Goal: Task Accomplishment & Management: Complete application form

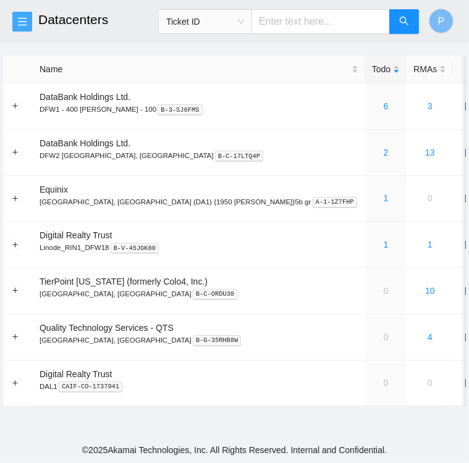
click at [21, 17] on icon "menu" at bounding box center [22, 22] width 10 height 10
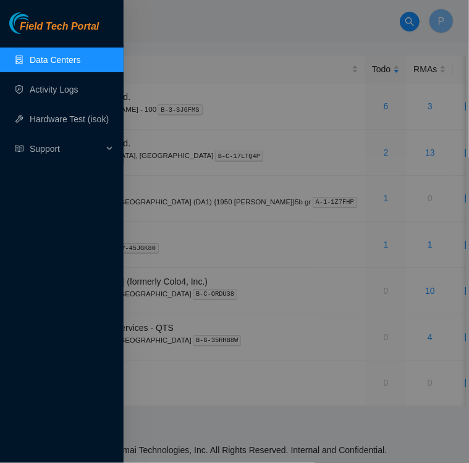
click at [46, 62] on link "Data Centers" at bounding box center [55, 60] width 51 height 10
drag, startPoint x: 186, startPoint y: 33, endPoint x: 186, endPoint y: 45, distance: 11.7
click at [186, 45] on div at bounding box center [234, 231] width 469 height 463
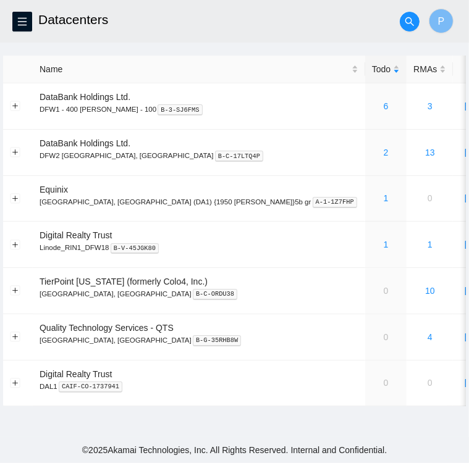
click at [186, 45] on main "Datacenters P Name Todo RMAs Actions DataBank Holdings Ltd. DFW1 - 400 S. Akard…" at bounding box center [234, 218] width 469 height 437
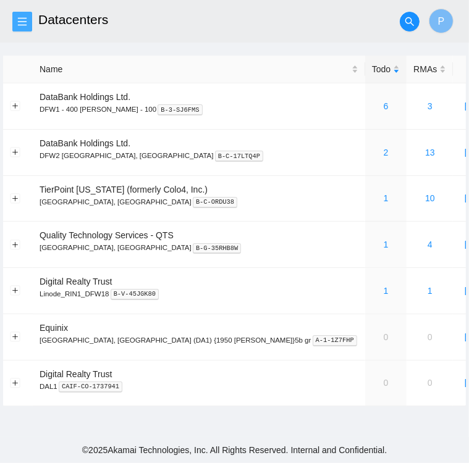
click at [27, 20] on span "menu" at bounding box center [22, 22] width 19 height 10
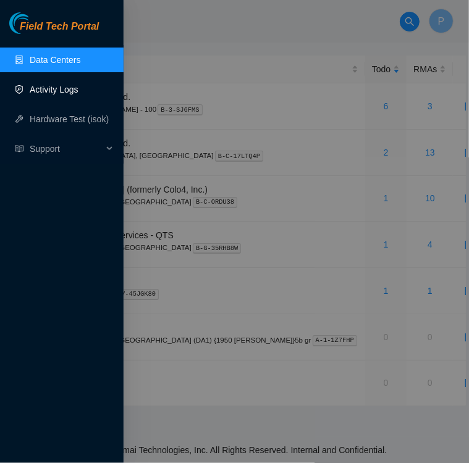
click at [49, 88] on link "Activity Logs" at bounding box center [54, 90] width 49 height 10
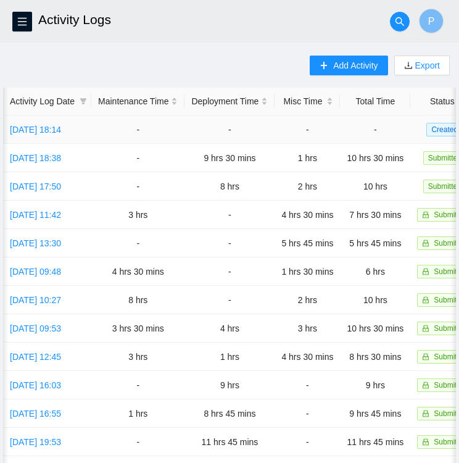
scroll to position [0, 48]
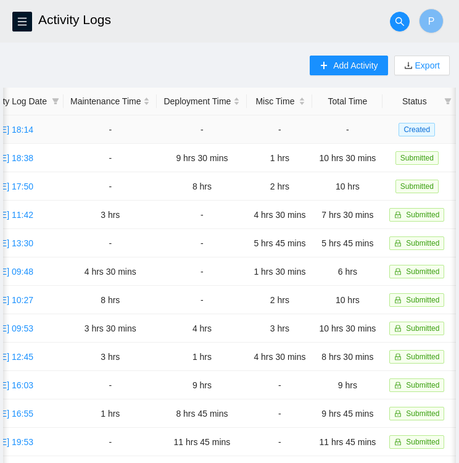
click at [422, 132] on span "Created" at bounding box center [417, 130] width 36 height 14
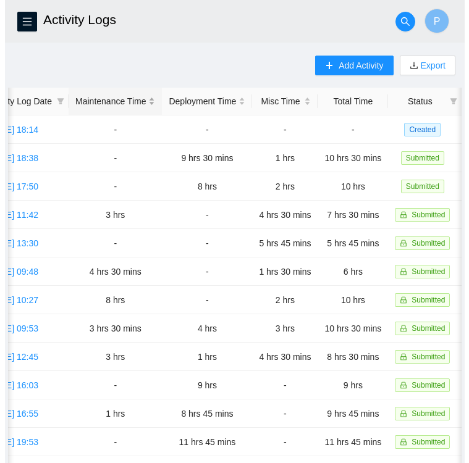
scroll to position [0, 0]
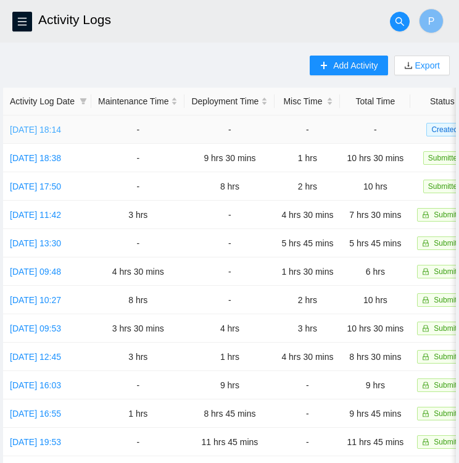
click at [52, 128] on link "[DATE] 18:14" at bounding box center [35, 130] width 51 height 10
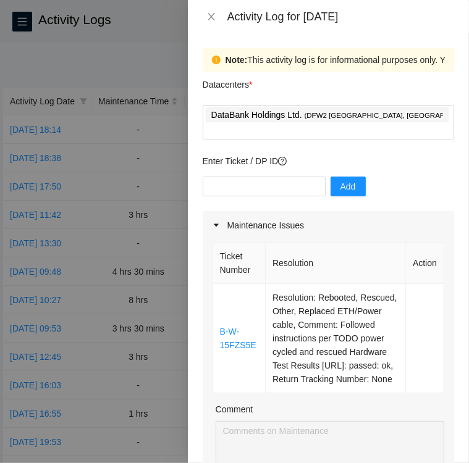
click at [136, 38] on div at bounding box center [234, 231] width 469 height 463
click at [136, 76] on div at bounding box center [234, 231] width 469 height 463
click at [217, 10] on div "Activity Log for [DATE]" at bounding box center [328, 17] width 251 height 14
click at [205, 27] on div "Activity Log for [DATE]" at bounding box center [328, 16] width 281 height 33
click at [210, 20] on icon "close" at bounding box center [211, 17] width 10 height 10
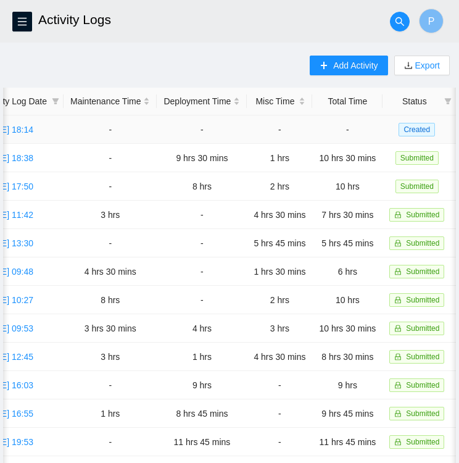
scroll to position [0, 47]
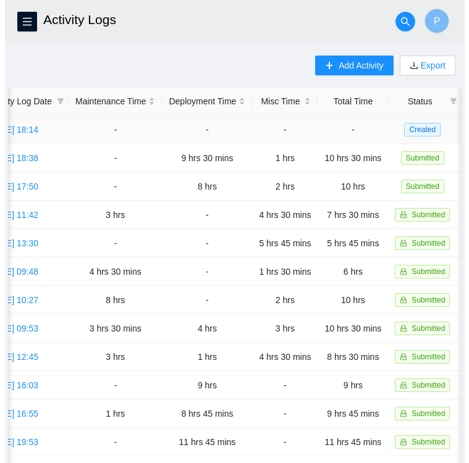
scroll to position [0, 47]
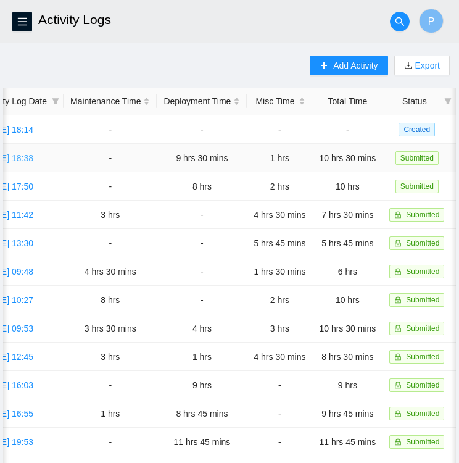
click at [12, 154] on link "Wed, 03 Sep 2025 18:38" at bounding box center [7, 158] width 51 height 10
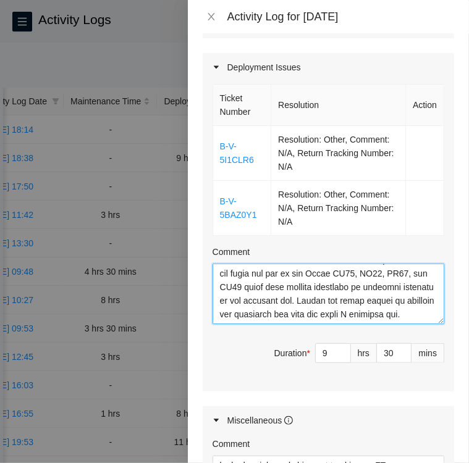
scroll to position [435, 0]
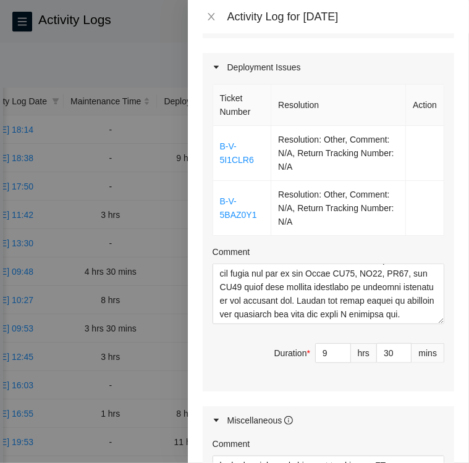
click at [131, 63] on div at bounding box center [234, 231] width 469 height 463
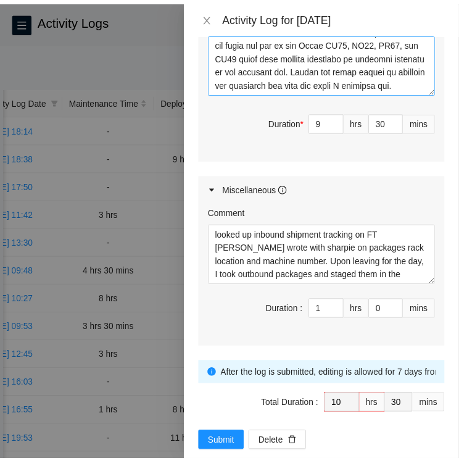
scroll to position [41, 0]
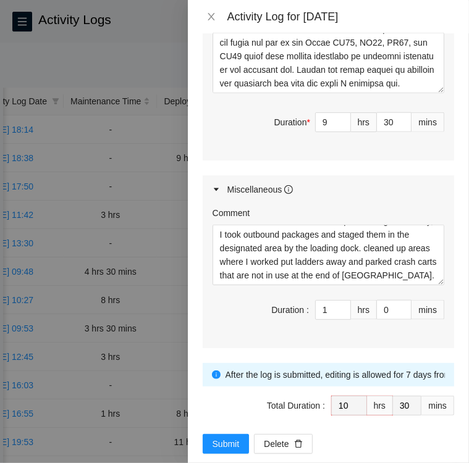
click at [141, 45] on div at bounding box center [234, 231] width 469 height 463
click at [211, 17] on icon "close" at bounding box center [210, 16] width 7 height 7
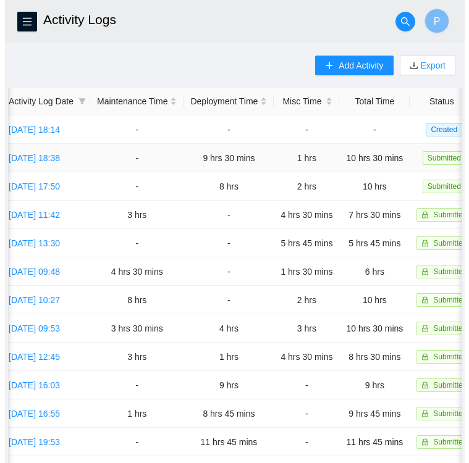
scroll to position [0, 5]
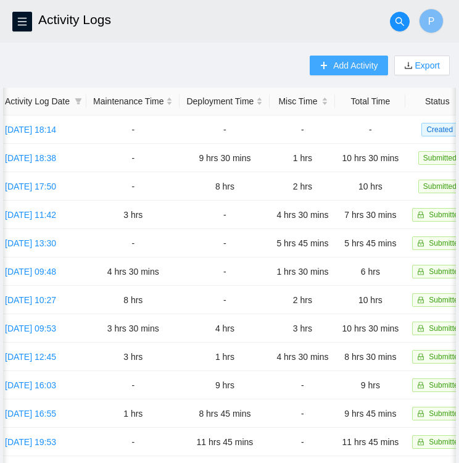
click at [349, 65] on span "Add Activity" at bounding box center [355, 66] width 44 height 14
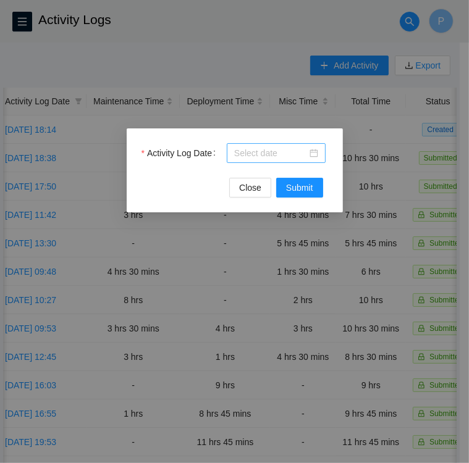
click at [311, 150] on div at bounding box center [276, 153] width 84 height 14
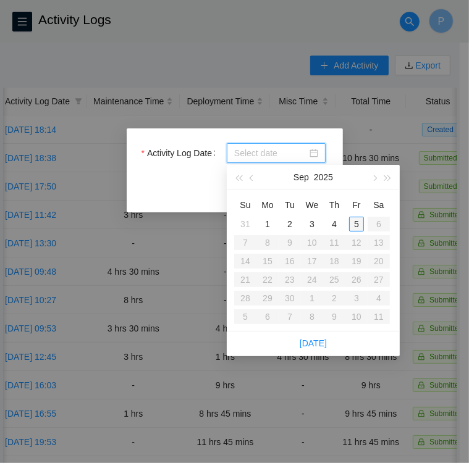
type input "2025-09-05"
click at [356, 223] on div "5" at bounding box center [356, 224] width 15 height 15
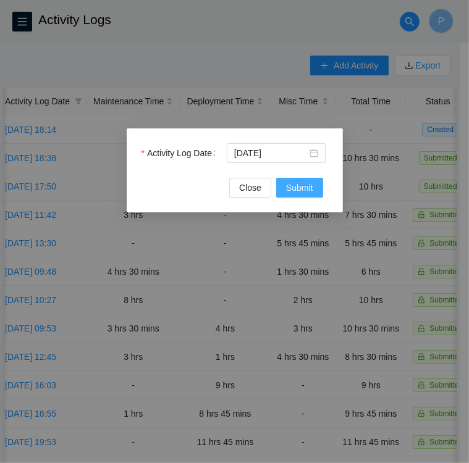
click at [296, 186] on span "Submit" at bounding box center [299, 188] width 27 height 14
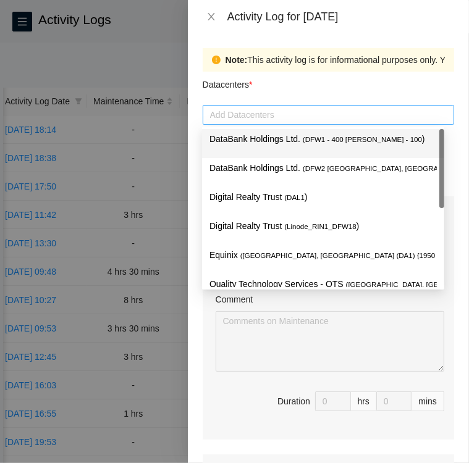
click at [256, 115] on div at bounding box center [328, 114] width 245 height 15
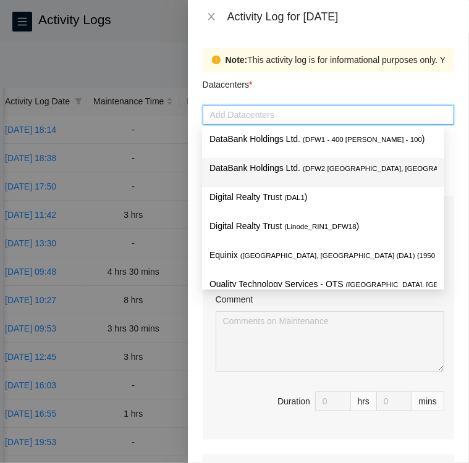
click at [263, 167] on p "DataBank Holdings Ltd. ( DFW2 Richardson, TX )" at bounding box center [322, 168] width 227 height 14
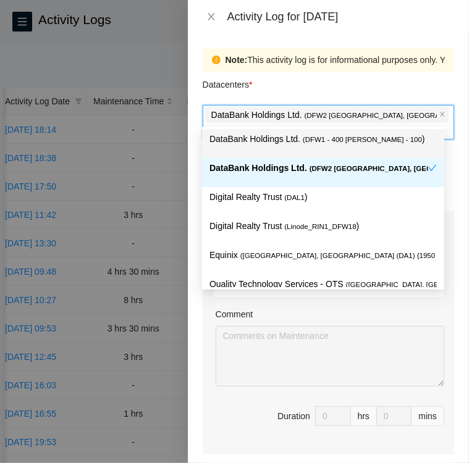
click at [325, 88] on div "Datacenters *" at bounding box center [328, 88] width 251 height 33
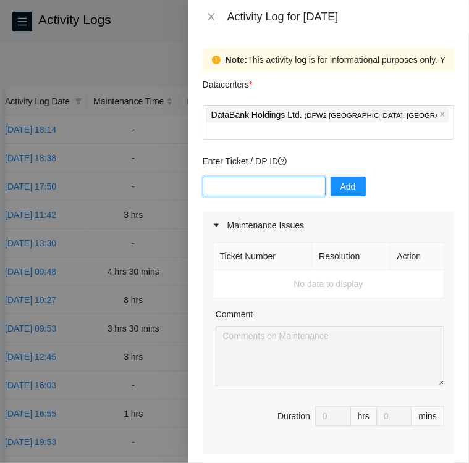
click at [285, 178] on input "text" at bounding box center [264, 187] width 123 height 20
type input "d"
type input "DP80405"
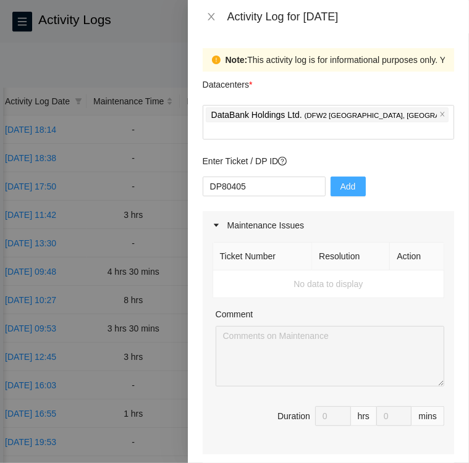
click at [340, 180] on span "Add" at bounding box center [347, 187] width 15 height 14
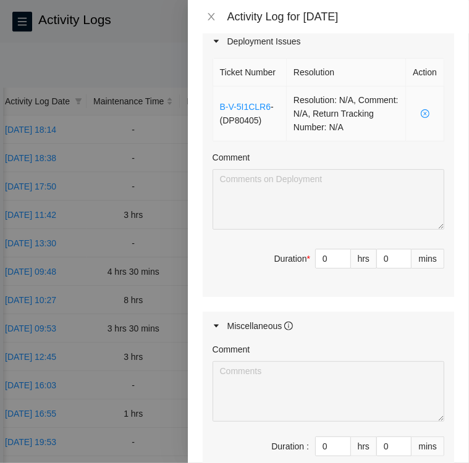
scroll to position [443, 0]
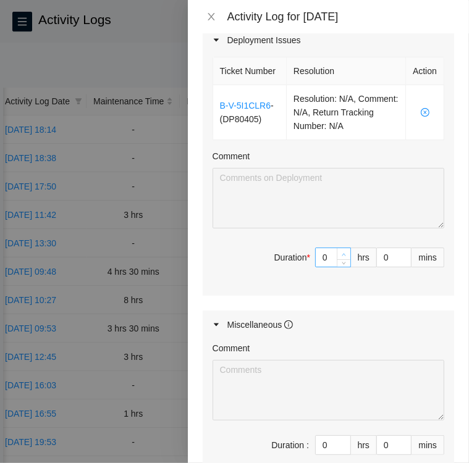
type input "1"
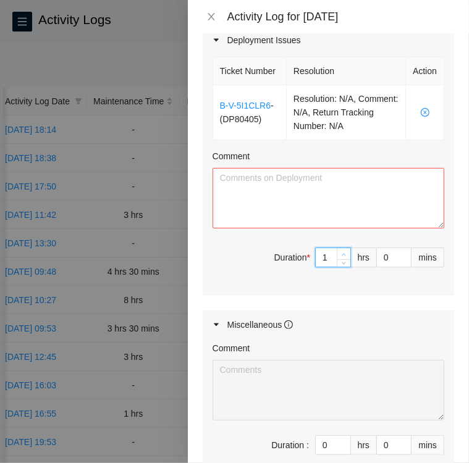
click at [341, 253] on icon "up" at bounding box center [343, 255] width 4 height 4
type input "2"
click at [341, 253] on icon "up" at bounding box center [343, 255] width 4 height 4
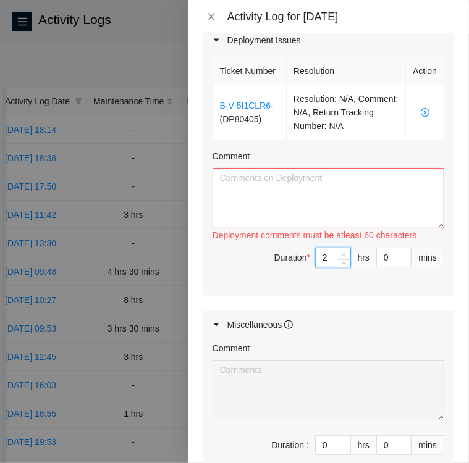
type input "3"
click at [341, 253] on icon "up" at bounding box center [343, 255] width 4 height 4
type input "4"
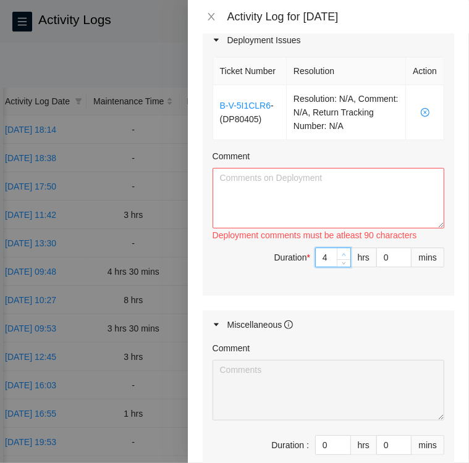
click at [341, 253] on icon "up" at bounding box center [343, 255] width 4 height 4
type input "5"
click at [341, 253] on icon "up" at bounding box center [343, 255] width 4 height 4
type input "6"
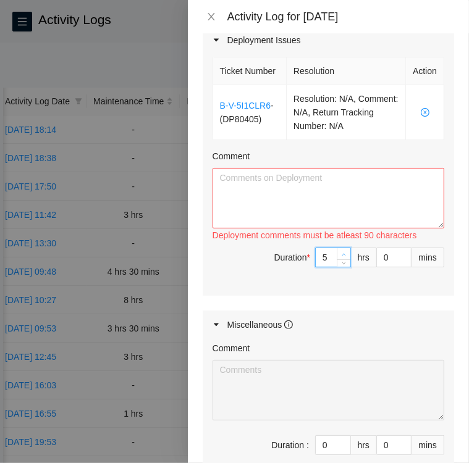
type input "6"
type input "7"
click at [341, 253] on icon "up" at bounding box center [343, 255] width 4 height 4
type input "8"
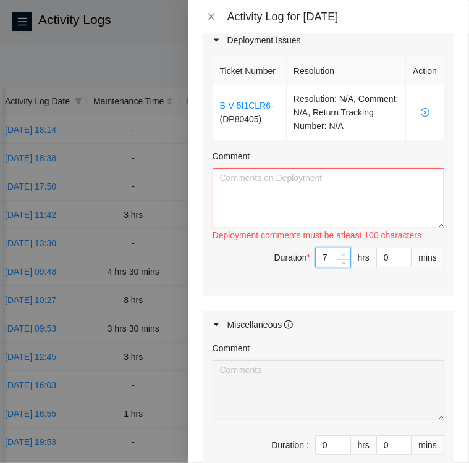
type input "8"
click at [341, 253] on icon "up" at bounding box center [343, 255] width 4 height 4
type input "9"
click at [341, 253] on icon "up" at bounding box center [343, 255] width 4 height 4
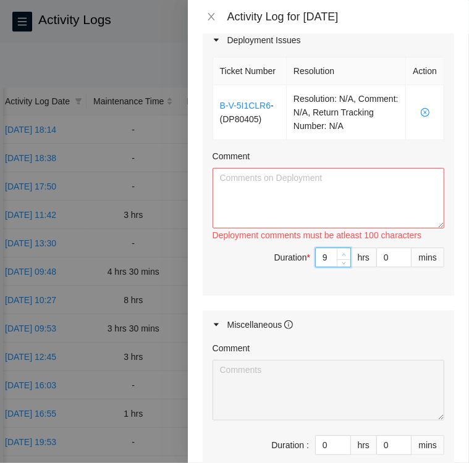
type input "10"
click at [341, 253] on icon "up" at bounding box center [343, 255] width 4 height 4
click at [288, 199] on textarea "Comment" at bounding box center [328, 198] width 232 height 61
paste textarea "Activity Log 9/5/25 DP80405 • Edited a Label template for Device-A Port-A to De…"
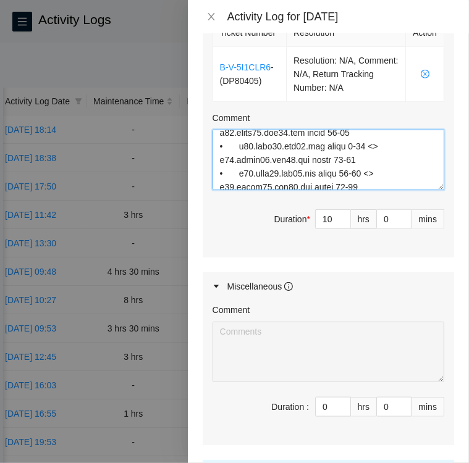
scroll to position [516, 0]
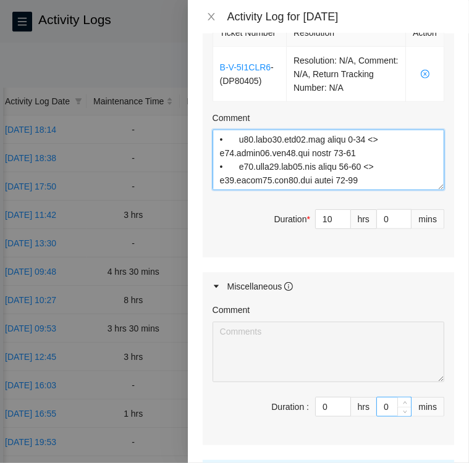
type textarea "Activity Log 9/5/25 DP80405 • Edited a Label template for Device-A Port-A to De…"
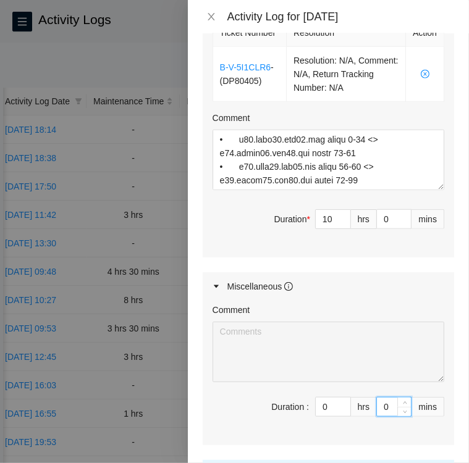
click at [377, 403] on input "0" at bounding box center [394, 407] width 34 height 19
type input "40"
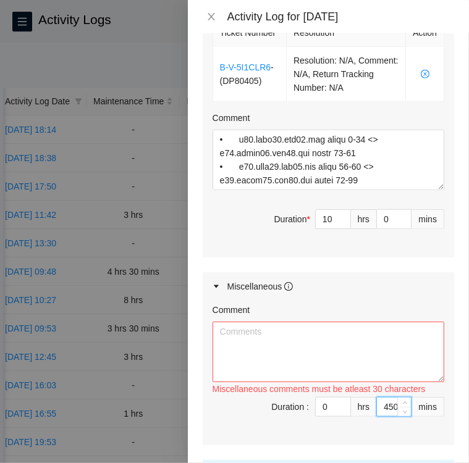
type input "45"
click at [331, 349] on textarea "Comment" at bounding box center [328, 352] width 232 height 61
type textarea "C"
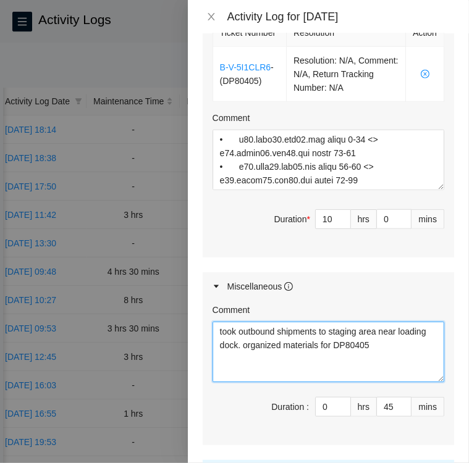
click at [406, 343] on textarea "took outbound shipments to staging area near loading dock. organized materials …" at bounding box center [328, 352] width 232 height 61
click at [349, 360] on textarea "took outbound shipments to staging area near loading dock. organized materials …" at bounding box center [328, 352] width 232 height 61
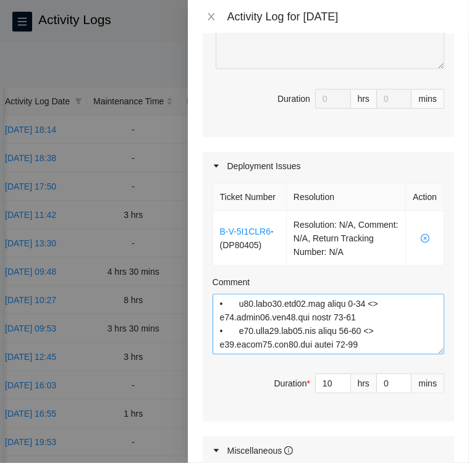
scroll to position [317, 0]
type textarea "took outbound shipments to staging area near loading dock. organized materials …"
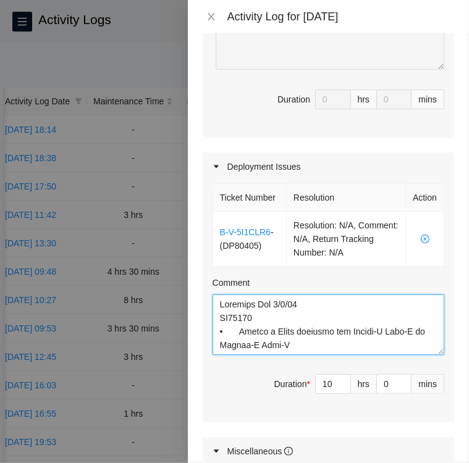
scroll to position [594, 0]
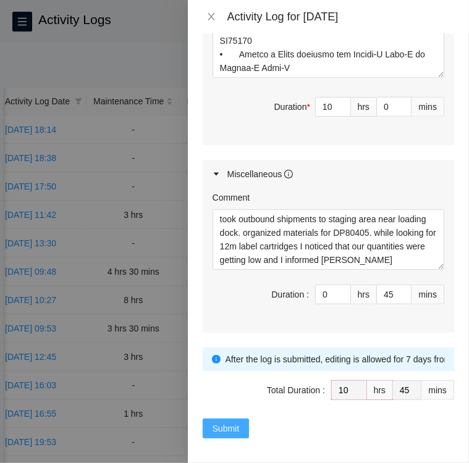
click at [223, 422] on span "Submit" at bounding box center [225, 429] width 27 height 14
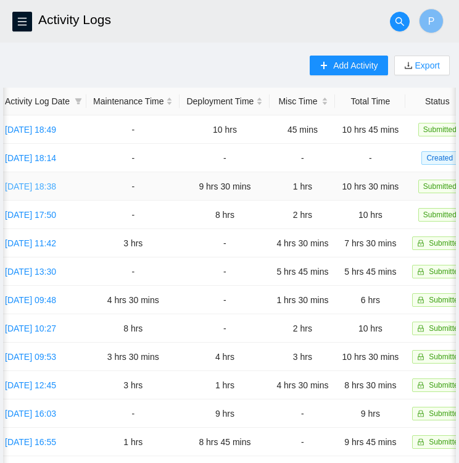
click at [47, 183] on link "[DATE] 18:38" at bounding box center [30, 187] width 51 height 10
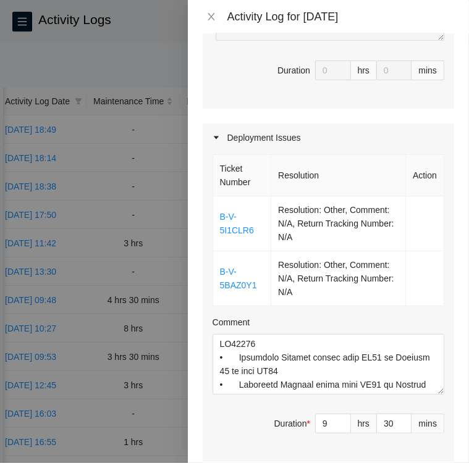
scroll to position [346, 0]
click at [361, 280] on td "Resolution: Other, Comment: N/A, Return Tracking Number: N/A" at bounding box center [338, 278] width 135 height 55
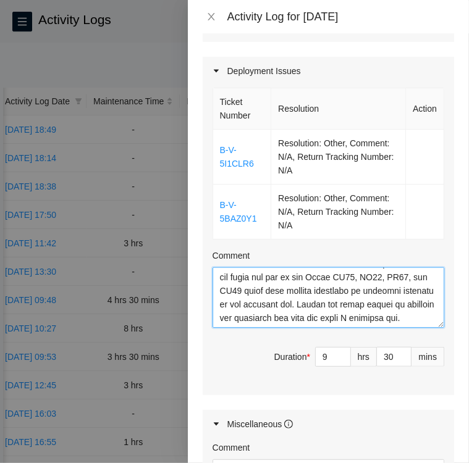
scroll to position [435, 0]
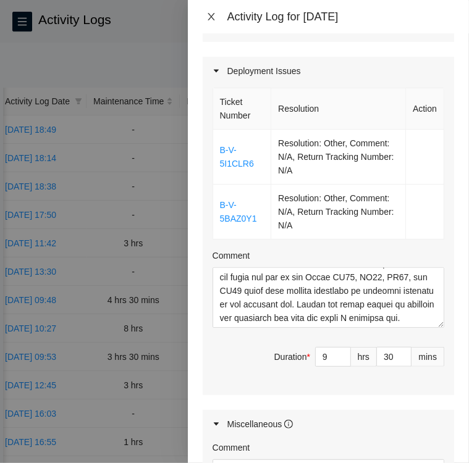
click at [217, 14] on button "Close" at bounding box center [211, 17] width 17 height 12
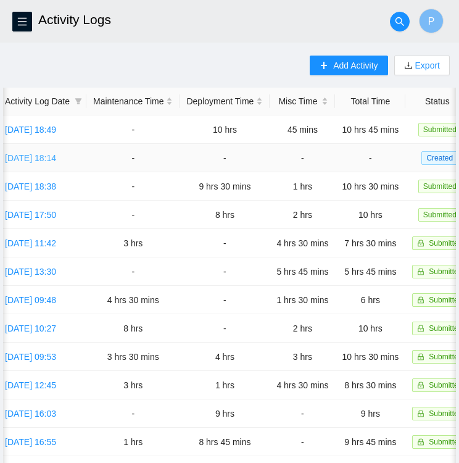
click at [47, 155] on link "[DATE] 18:14" at bounding box center [30, 158] width 51 height 10
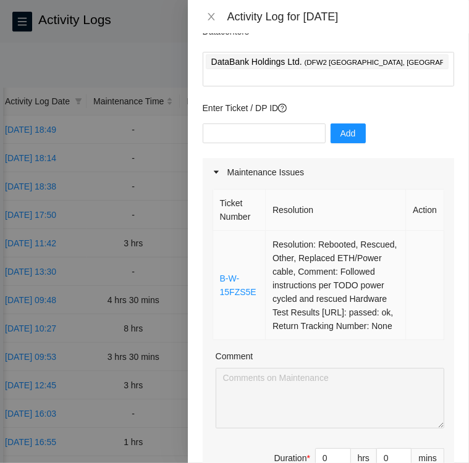
scroll to position [49, 0]
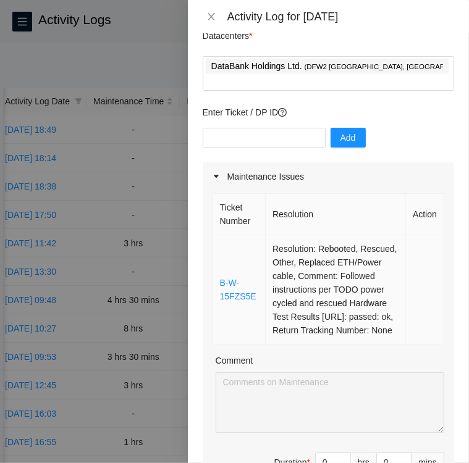
click at [338, 286] on td "Resolution: Rebooted, Rescued, Other, Replaced ETH/Power cable, Comment: Follow…" at bounding box center [335, 289] width 140 height 109
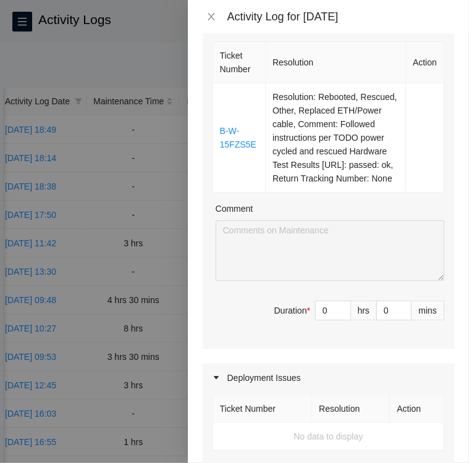
scroll to position [200, 0]
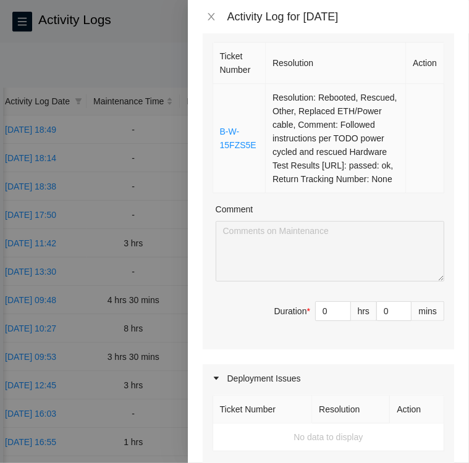
click at [366, 172] on td "Resolution: Rebooted, Rescued, Other, Replaced ETH/Power cable, Comment: Follow…" at bounding box center [335, 138] width 140 height 109
type input "1"
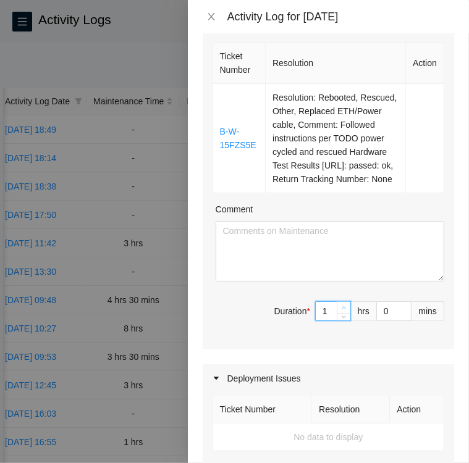
click at [339, 307] on span "Increase Value" at bounding box center [343, 307] width 14 height 11
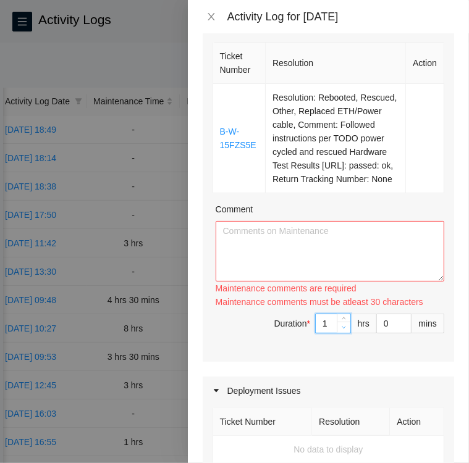
type input "0"
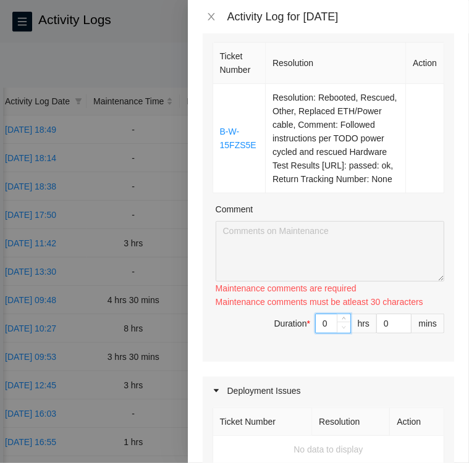
click at [336, 322] on span "Decrease Value" at bounding box center [343, 327] width 14 height 11
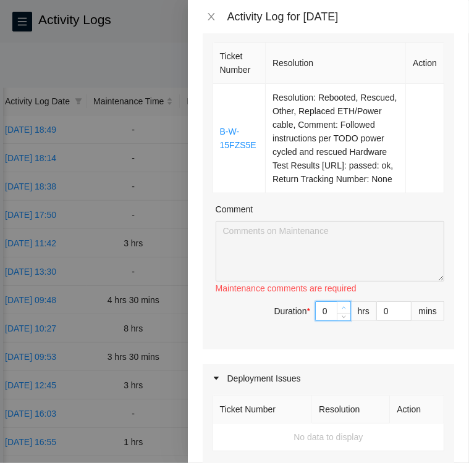
type input "1"
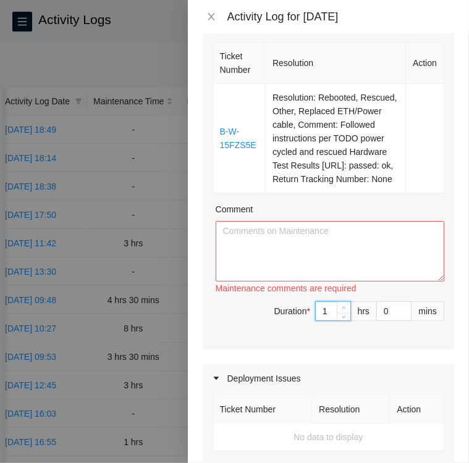
click at [341, 306] on icon "up" at bounding box center [343, 308] width 4 height 4
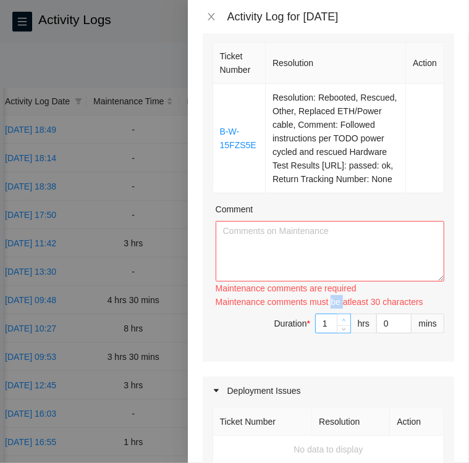
click at [336, 303] on div "Maintenance comments must be atleast 30 characters" at bounding box center [329, 302] width 228 height 14
type input "2"
drag, startPoint x: 336, startPoint y: 303, endPoint x: 335, endPoint y: 317, distance: 14.3
click at [341, 318] on icon "up" at bounding box center [343, 320] width 4 height 4
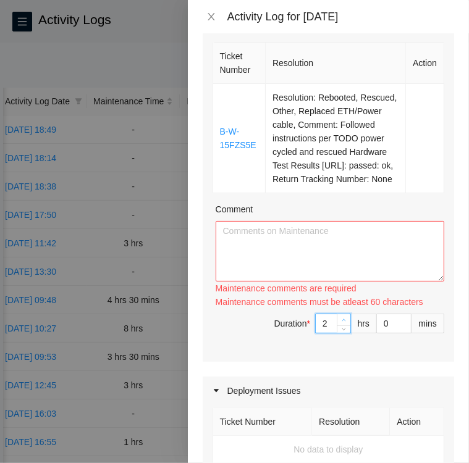
type input "3"
click at [341, 318] on icon "up" at bounding box center [343, 320] width 4 height 4
click at [246, 232] on textarea "Comment" at bounding box center [329, 251] width 228 height 61
paste textarea "Ticket B-W-15FZS5E • Located Rack LB03 Machine 04 and verified SN CT-4191209-00…"
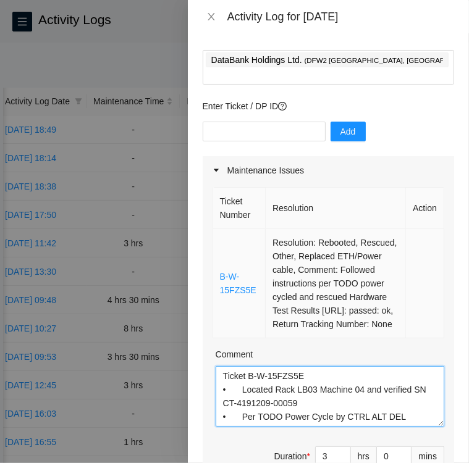
scroll to position [54, 0]
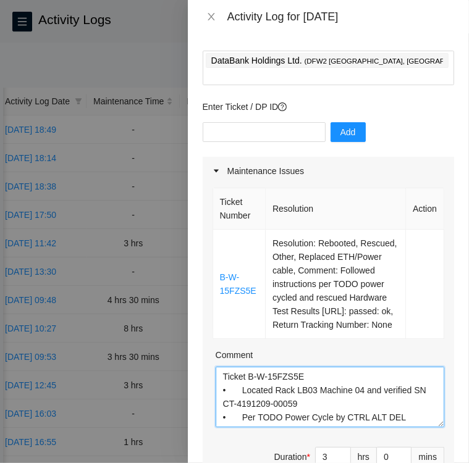
type textarea "Ticket B-W-15FZS5E • Located Rack LB03 Machine 04 and verified SN CT-4191209-00…"
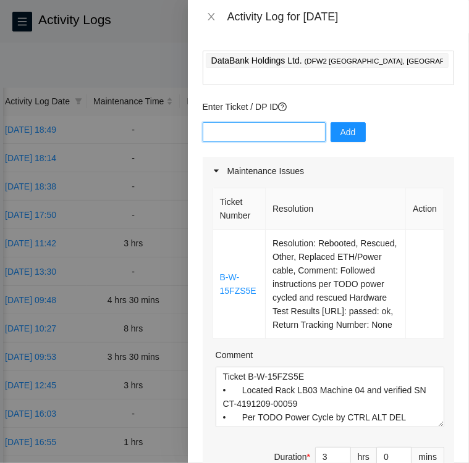
click at [232, 122] on input "text" at bounding box center [264, 132] width 123 height 20
paste input "B-W-15LKWU8"
type input "B-W-15LKWU8"
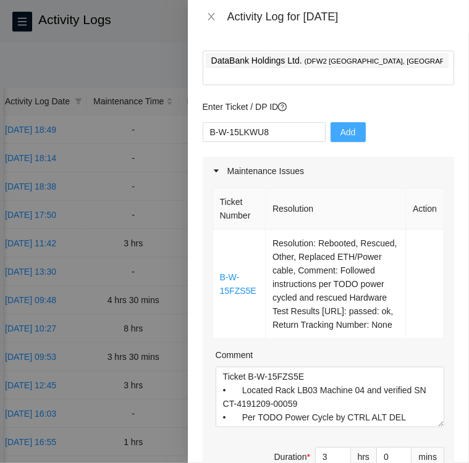
click at [340, 125] on span "Add" at bounding box center [347, 132] width 15 height 14
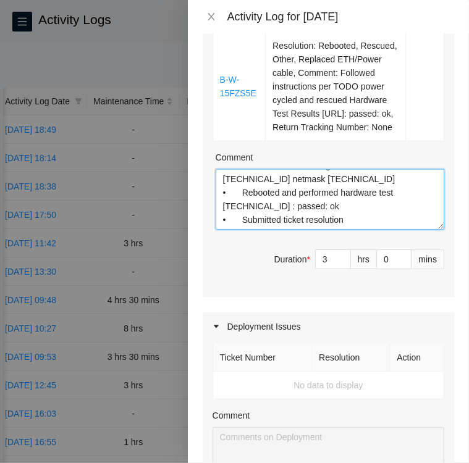
scroll to position [149, 0]
click at [352, 209] on textarea "Ticket B-W-15FZS5E • Located Rack LB03 Machine 04 and verified SN CT-4191209-00…" at bounding box center [329, 199] width 228 height 61
paste textarea "Ticket B-W-15LKWU8 • Located Rack KJ08 machine 14 verified SN CT-4191230-00176 …"
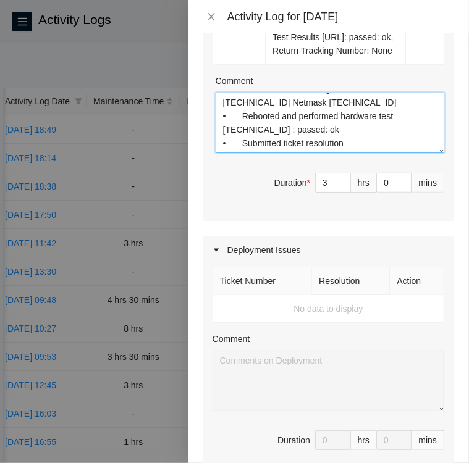
scroll to position [333, 0]
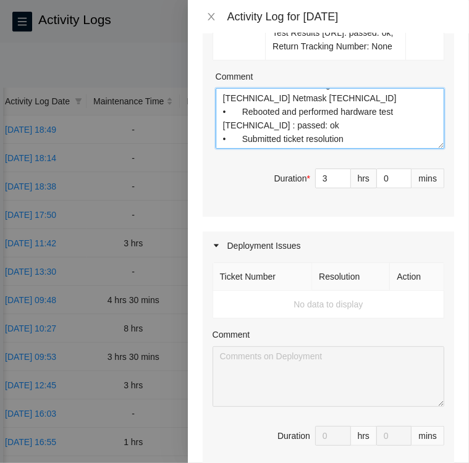
type textarea "Ticket B-W-15FZS5E • Located Rack LB03 Machine 04 and verified SN CT-4191209-00…"
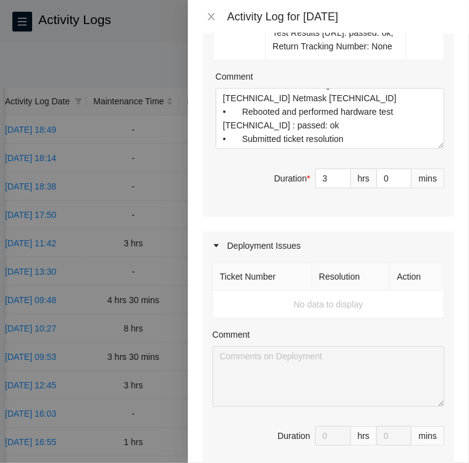
click at [265, 291] on td "No data to display" at bounding box center [328, 305] width 231 height 28
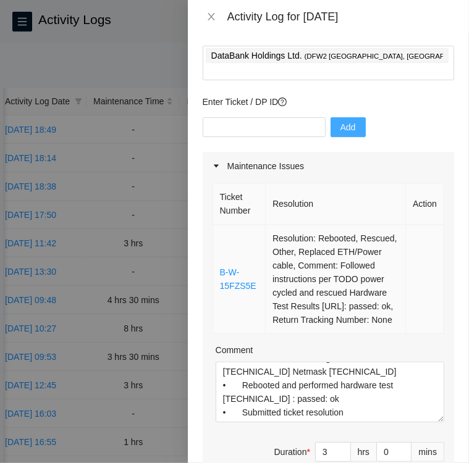
scroll to position [59, 0]
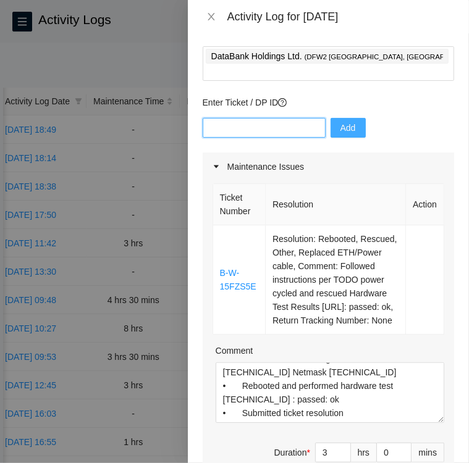
click at [246, 118] on input "text" at bounding box center [264, 128] width 123 height 20
type input "DP80405"
click at [341, 119] on button "Add" at bounding box center [347, 128] width 35 height 20
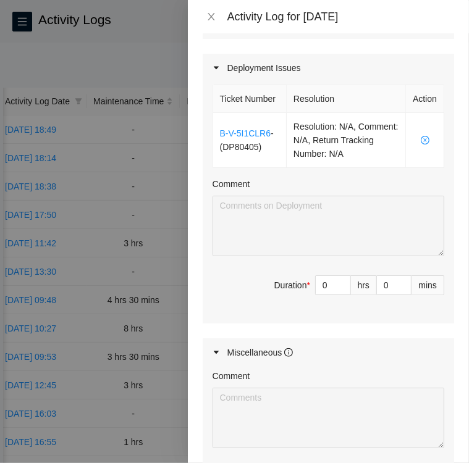
scroll to position [509, 0]
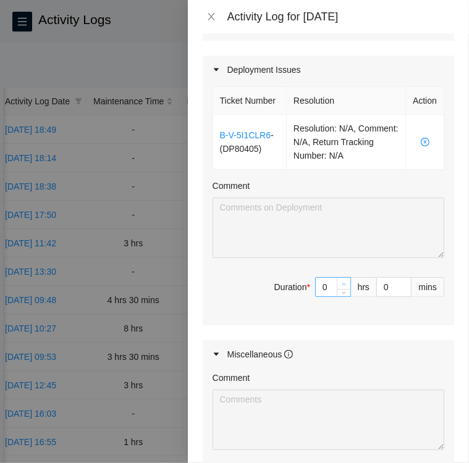
type input "1"
type input "4"
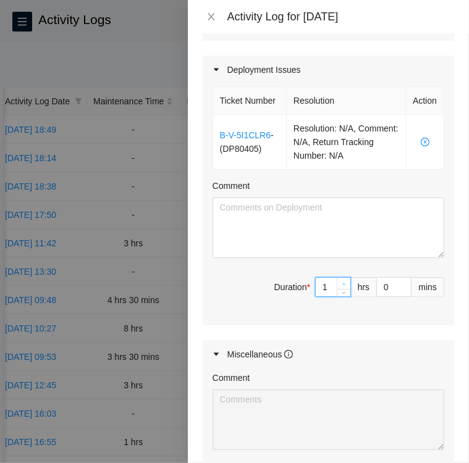
click at [340, 288] on span "up" at bounding box center [343, 283] width 7 height 7
type input "2"
type input "5"
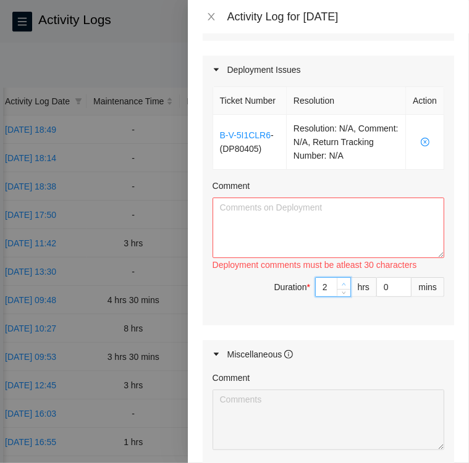
click at [340, 288] on span "up" at bounding box center [343, 283] width 7 height 7
type input "4"
type input "7"
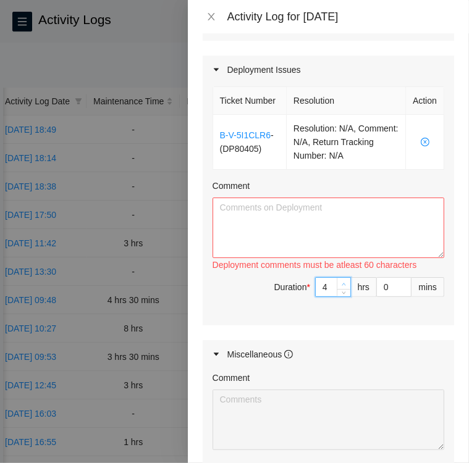
click at [340, 288] on span "up" at bounding box center [343, 283] width 7 height 7
type input "5"
type input "8"
click at [340, 288] on span "up" at bounding box center [343, 283] width 7 height 7
type input "6"
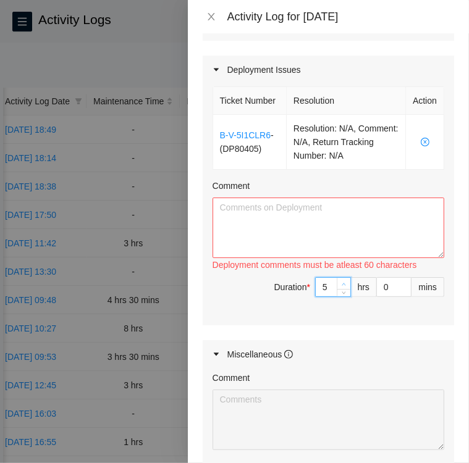
type input "9"
click at [340, 288] on span "up" at bounding box center [343, 283] width 7 height 7
type input "7"
type input "10"
type input "8"
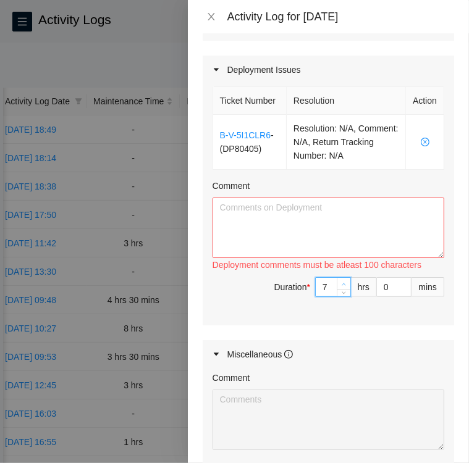
type input "11"
click at [340, 288] on span "up" at bounding box center [343, 283] width 7 height 7
type input "9"
type input "12"
click at [340, 288] on span "up" at bounding box center [343, 283] width 7 height 7
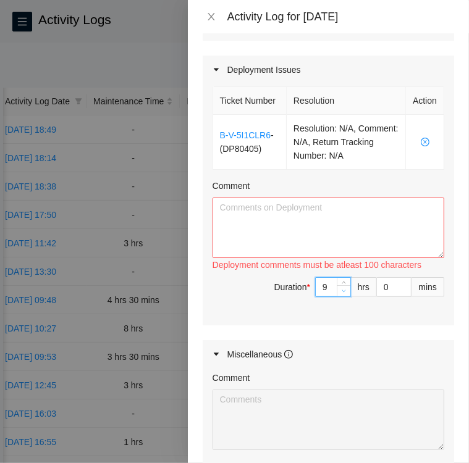
type input "8"
type input "11"
click at [341, 293] on icon "down" at bounding box center [343, 291] width 4 height 4
click at [398, 237] on textarea "Comment" at bounding box center [328, 228] width 232 height 61
click at [385, 232] on textarea "Comment" at bounding box center [328, 228] width 232 height 61
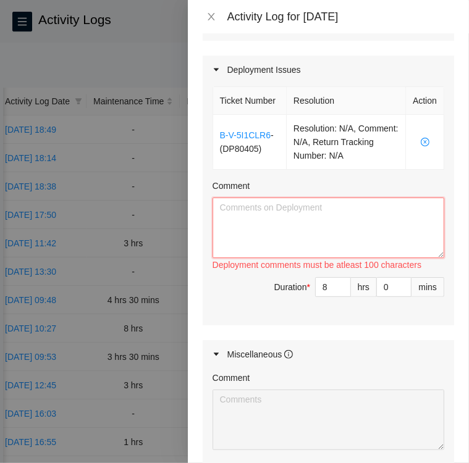
paste textarea "DP80405 • Cleaned up the cables enough to put leaf router in Rack KF11 • Instal…"
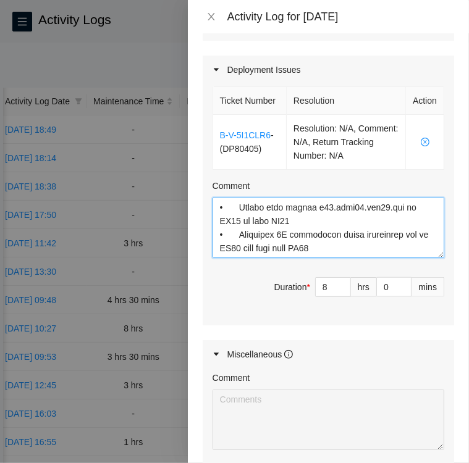
scroll to position [703, 0]
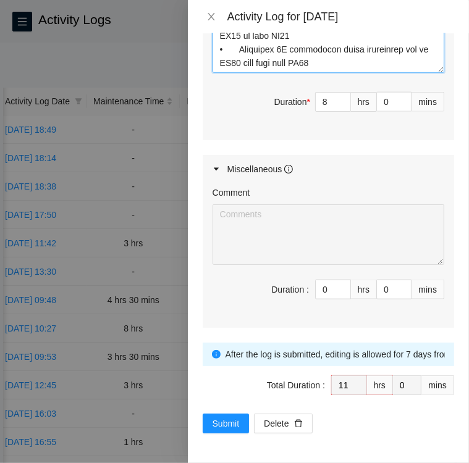
type textarea "DP80405 • Cleaned up the cables enough to put leaf router in Rack KF11 • Instal…"
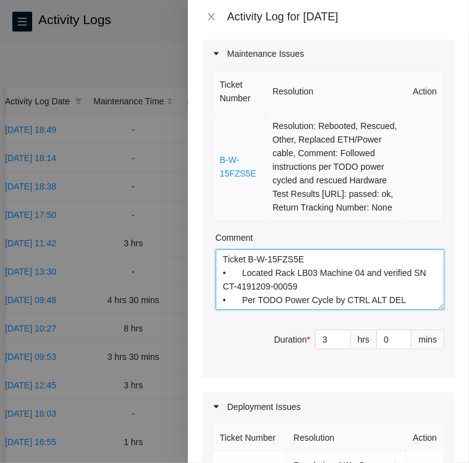
scroll to position [0, 0]
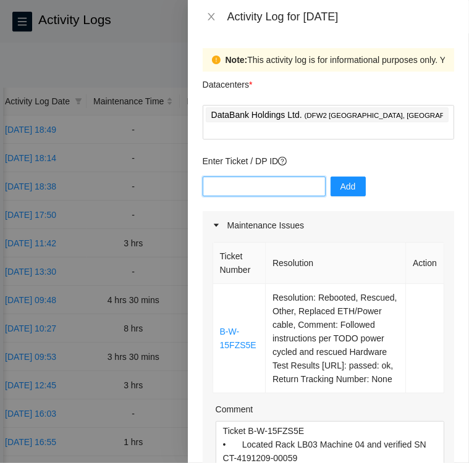
click at [264, 177] on input "text" at bounding box center [264, 187] width 123 height 20
type input "DP77376"
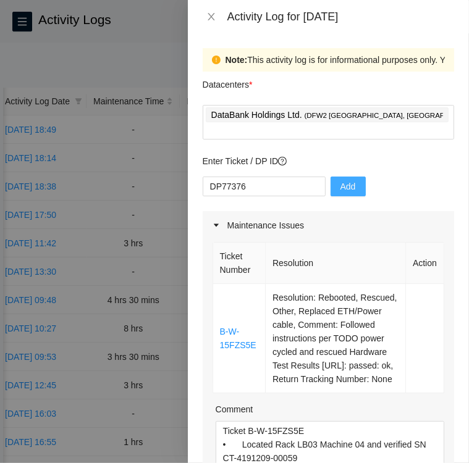
click at [341, 180] on span "Add" at bounding box center [347, 187] width 15 height 14
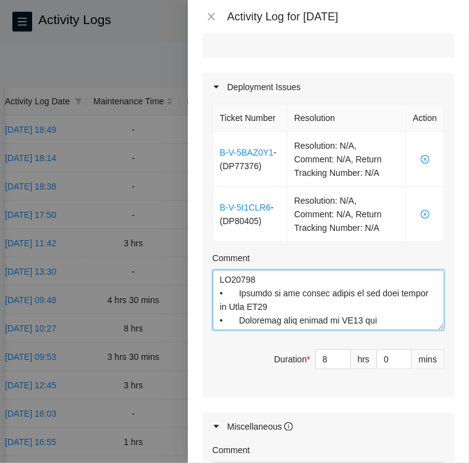
click at [217, 286] on textarea "Comment" at bounding box center [328, 300] width 232 height 61
click at [248, 285] on textarea "Comment" at bounding box center [328, 300] width 232 height 61
paste textarea "DP77376 08:30-11:30 • I was informed by Robert via Webex that Leaf12a port 2 wa…"
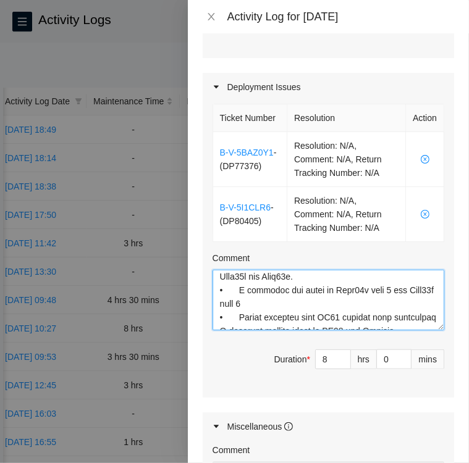
scroll to position [3, 0]
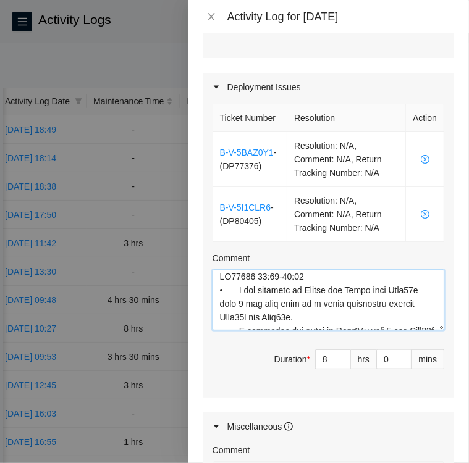
click at [304, 287] on textarea "Comment" at bounding box center [328, 300] width 232 height 61
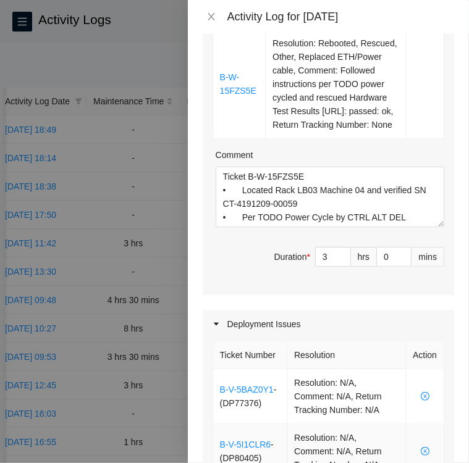
scroll to position [241, 0]
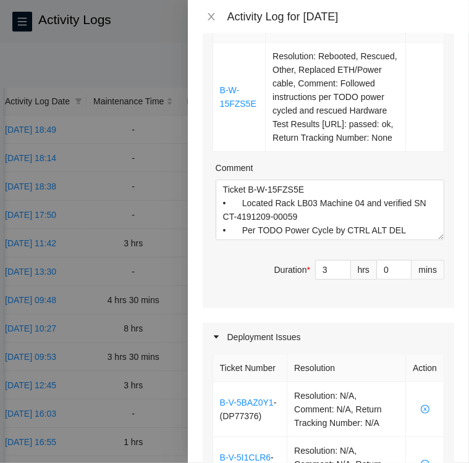
type textarea "DP77376 • I was informed by Robert via Webex that Leaf12a port 2 was down this …"
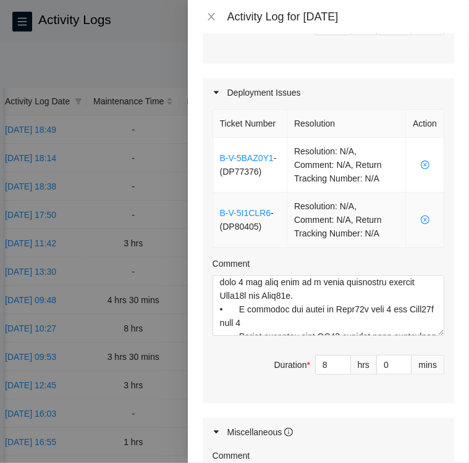
scroll to position [491, 0]
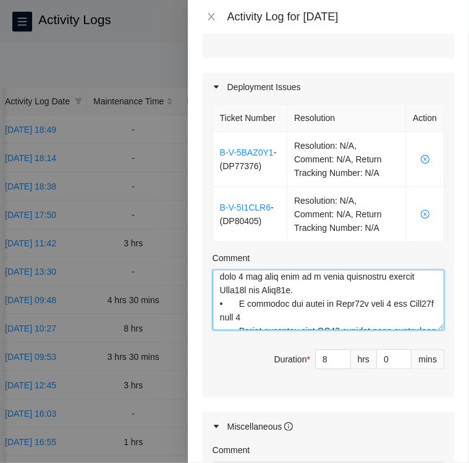
click at [404, 330] on textarea "Comment" at bounding box center [328, 300] width 232 height 61
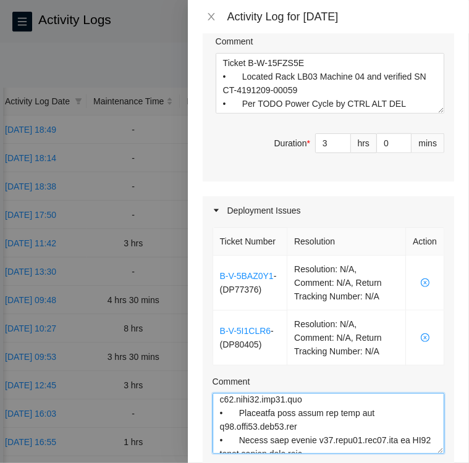
scroll to position [367, 0]
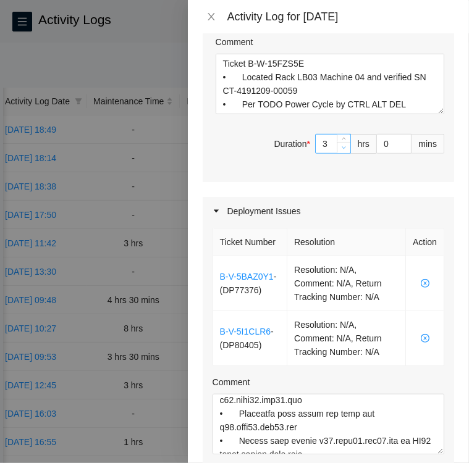
type input "2"
type input "10"
click at [341, 146] on icon "down" at bounding box center [343, 148] width 4 height 4
click at [377, 139] on input "0" at bounding box center [394, 144] width 34 height 19
type input "30"
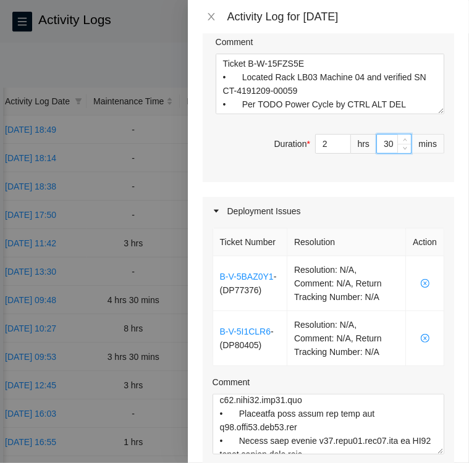
type input "30"
click at [383, 197] on div "Deployment Issues" at bounding box center [328, 211] width 251 height 28
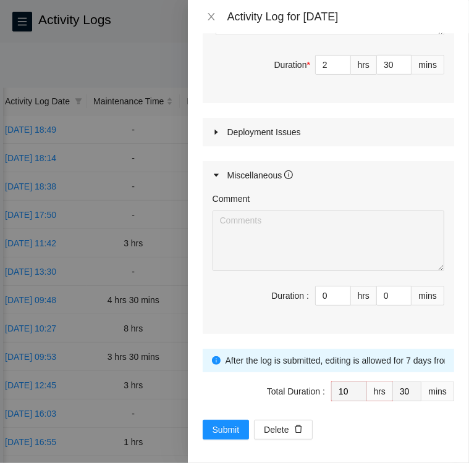
scroll to position [448, 0]
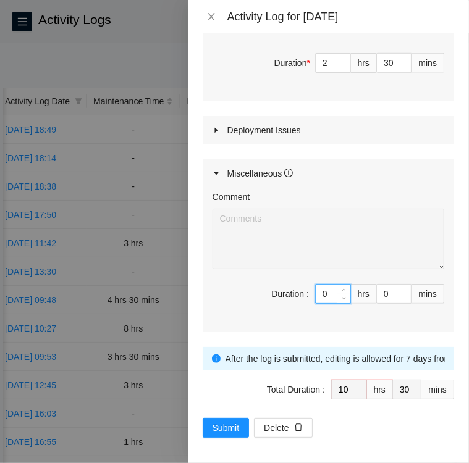
click at [315, 290] on input "0" at bounding box center [332, 294] width 35 height 19
click at [377, 292] on input "0" at bounding box center [394, 294] width 34 height 19
type input "30"
type input "11"
type input "0"
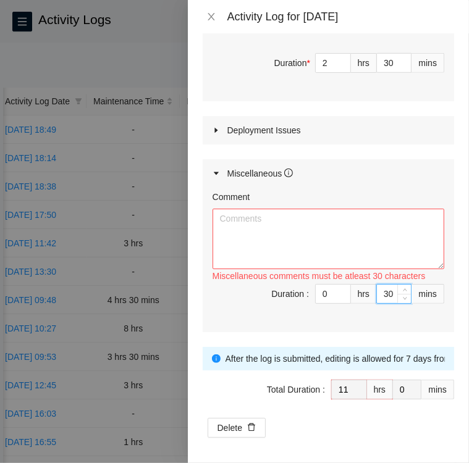
drag, startPoint x: 372, startPoint y: 292, endPoint x: 309, endPoint y: 234, distance: 85.6
click at [309, 234] on div "Comment Miscellaneous comments must be atleast 30 characters Duration : 0 hrs 3…" at bounding box center [328, 260] width 251 height 144
type input "30"
click at [309, 234] on textarea "Comment" at bounding box center [328, 239] width 232 height 61
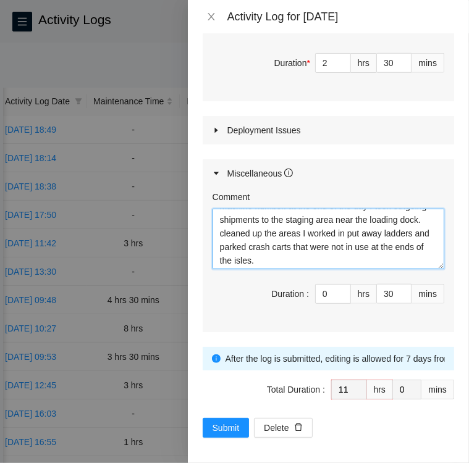
scroll to position [40, 0]
type textarea "checked for inbound shipment tracking in FT portal wrote on the boxes with shar…"
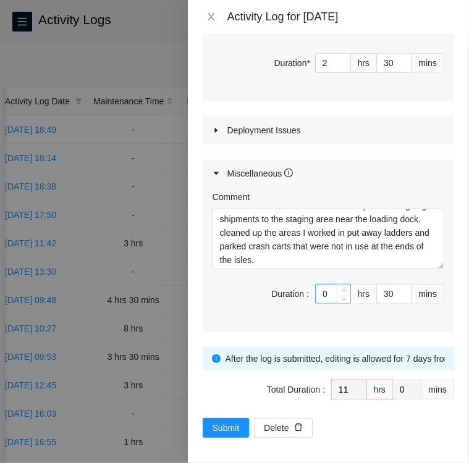
type input "1"
type input "12"
click at [341, 288] on icon "up" at bounding box center [343, 290] width 4 height 4
click at [383, 290] on input "30" at bounding box center [394, 294] width 34 height 19
type input "3"
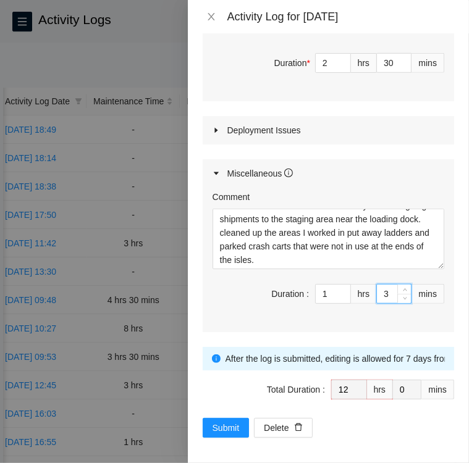
type input "11"
type input "33"
type input "30"
click at [322, 323] on div "Comment checked for inbound shipment tracking in FT portal wrote on the boxes w…" at bounding box center [328, 260] width 251 height 144
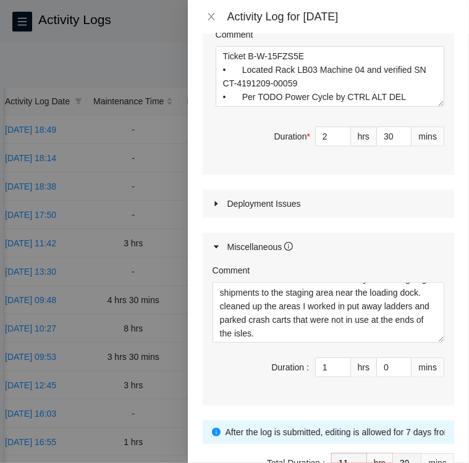
scroll to position [374, 0]
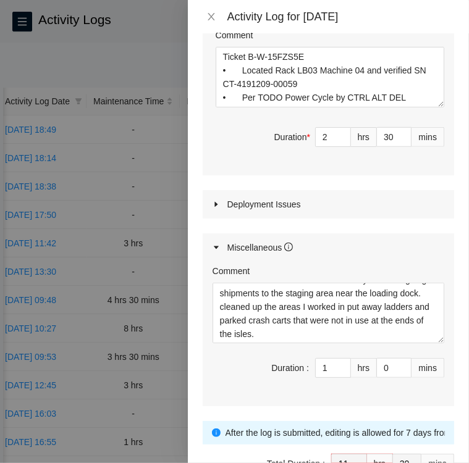
click at [215, 198] on div at bounding box center [219, 205] width 15 height 14
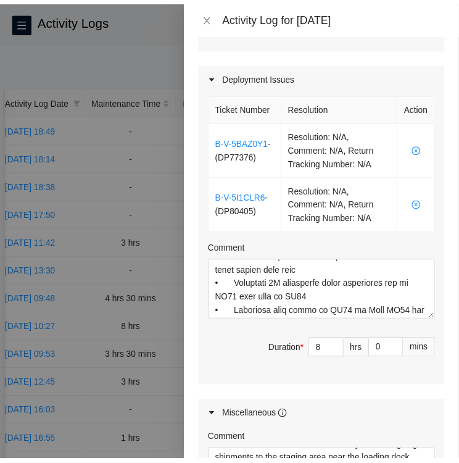
scroll to position [758, 0]
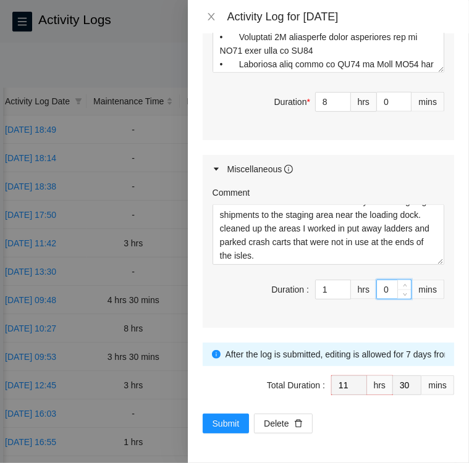
click at [377, 290] on input "0" at bounding box center [394, 289] width 34 height 19
type input "30"
type input "12"
type input "0"
type input "30"
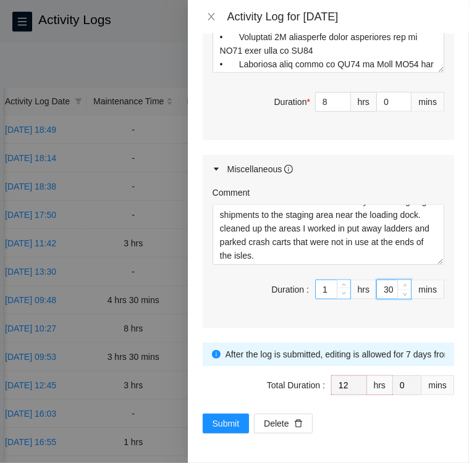
type input "0"
type input "11"
click at [341, 294] on icon "down" at bounding box center [343, 293] width 4 height 4
click at [347, 320] on div "Comment checked for inbound shipment tracking in FT portal wrote on the boxes w…" at bounding box center [328, 255] width 251 height 144
click at [223, 422] on span "Submit" at bounding box center [225, 424] width 27 height 14
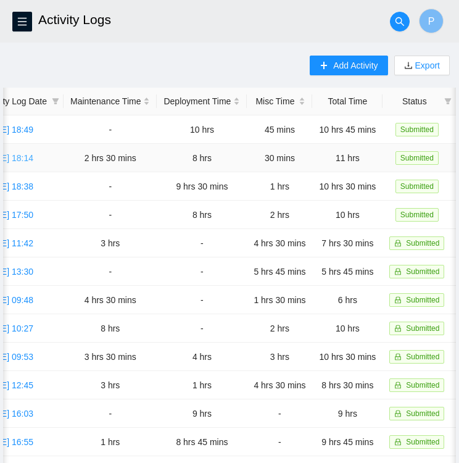
scroll to position [0, 48]
